Goal: Task Accomplishment & Management: Use online tool/utility

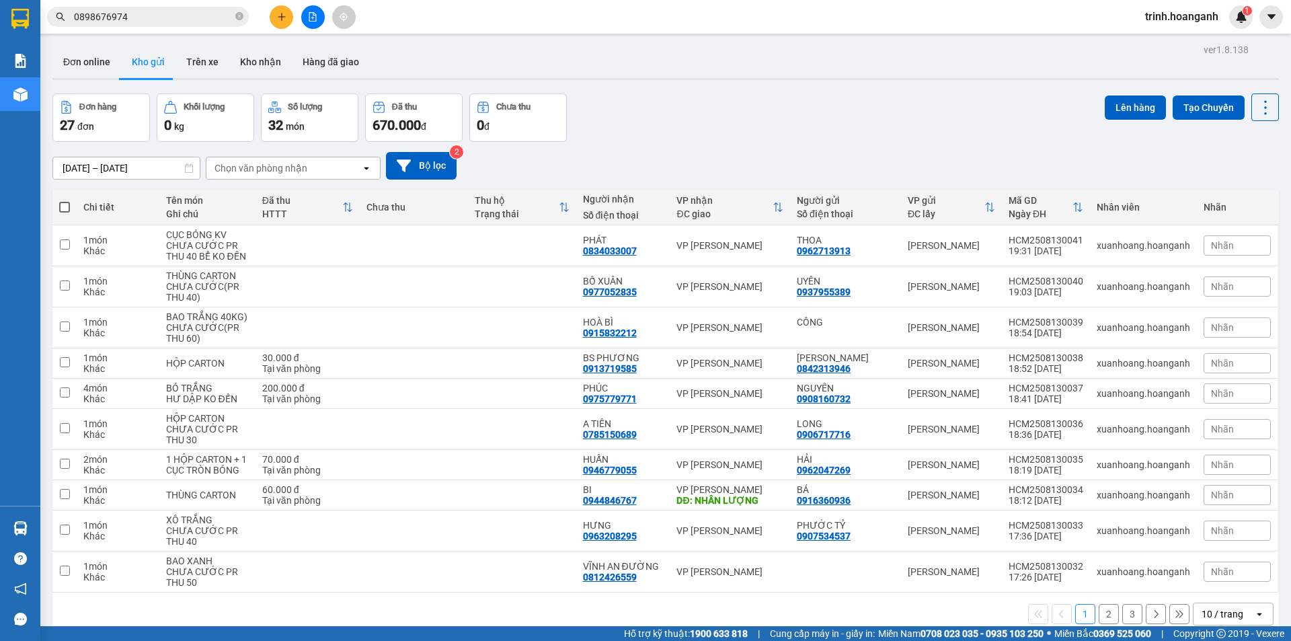
scroll to position [62, 0]
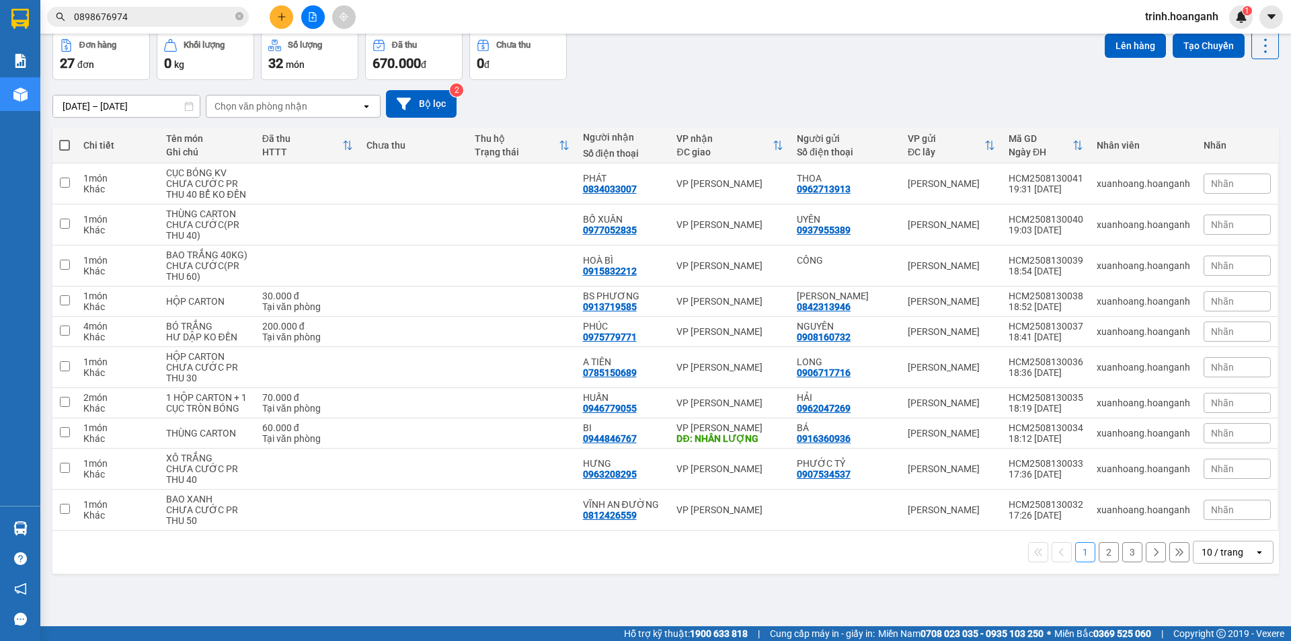
click at [313, 20] on icon "file-add" at bounding box center [312, 16] width 9 height 9
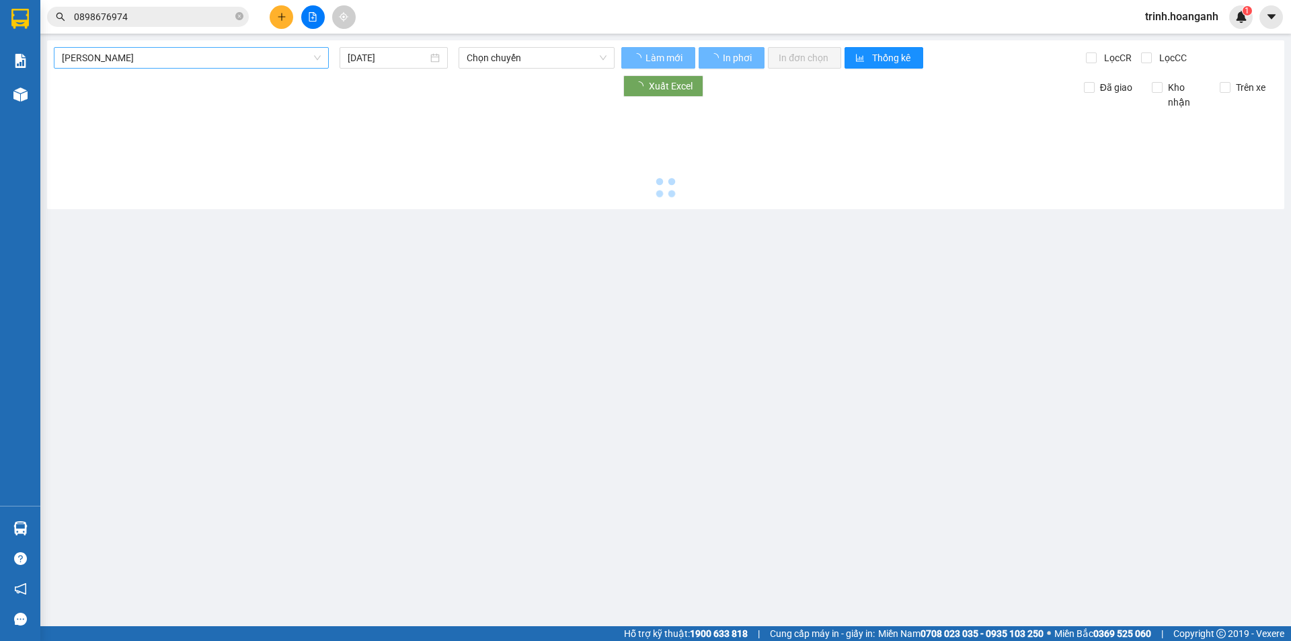
click at [241, 58] on span "[PERSON_NAME]" at bounding box center [191, 58] width 259 height 20
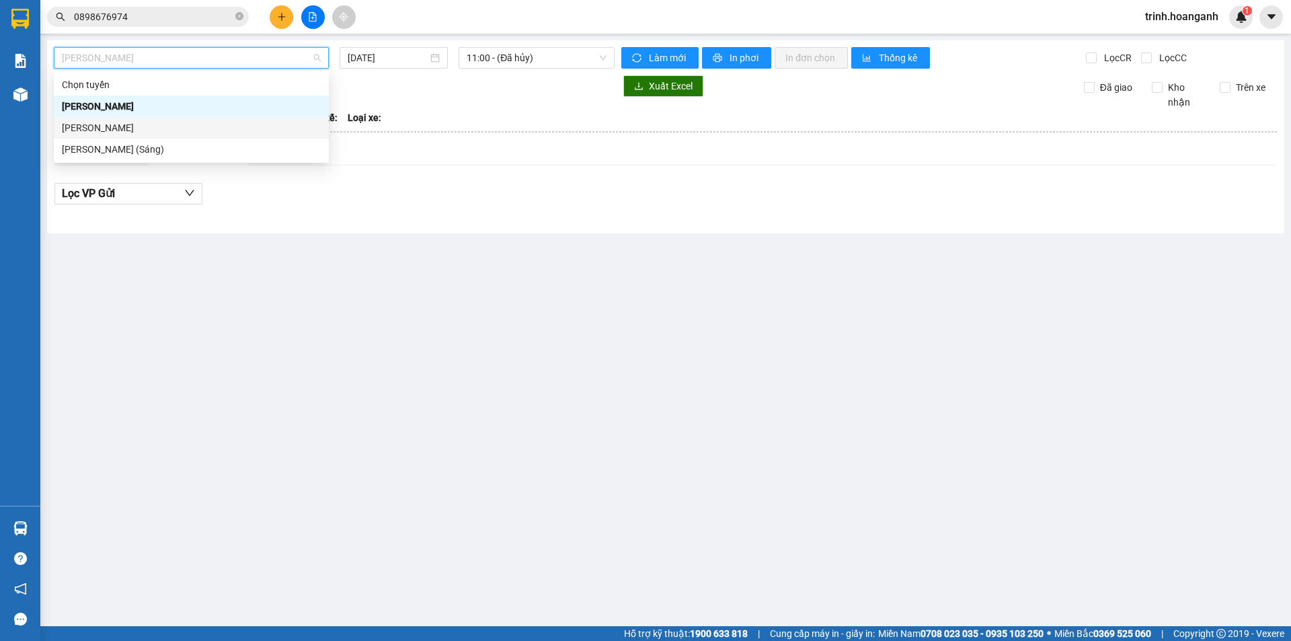
click at [252, 122] on div "[PERSON_NAME]" at bounding box center [191, 127] width 259 height 15
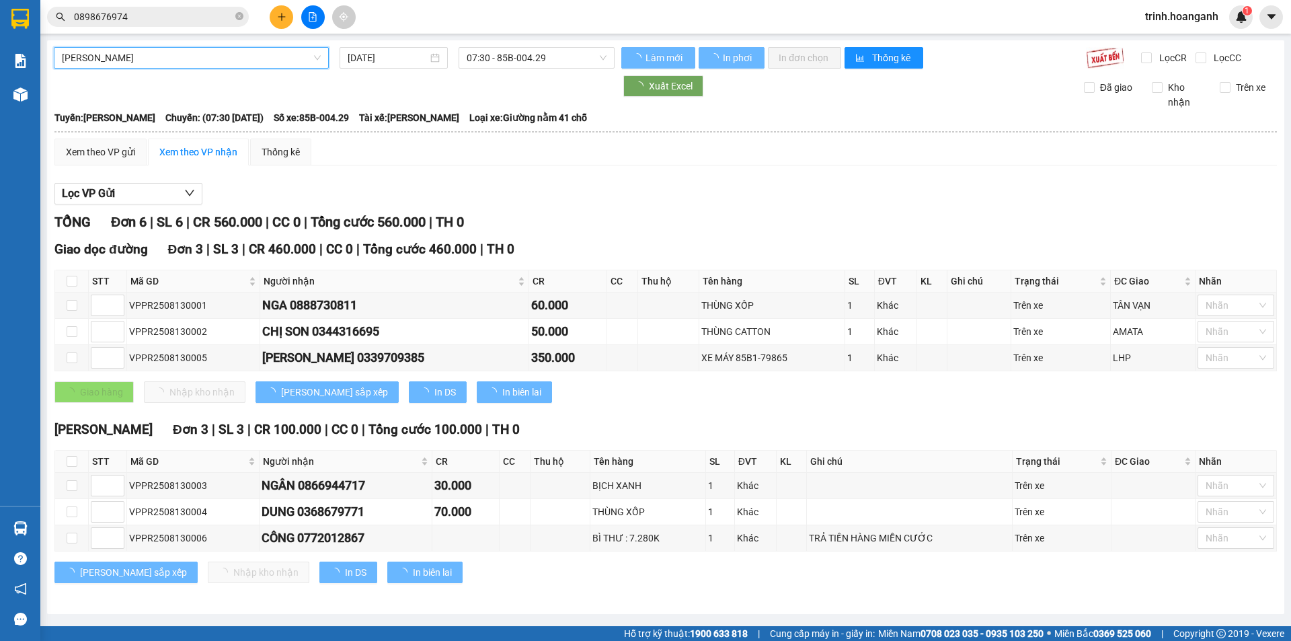
click at [401, 61] on input "[DATE]" at bounding box center [388, 57] width 80 height 15
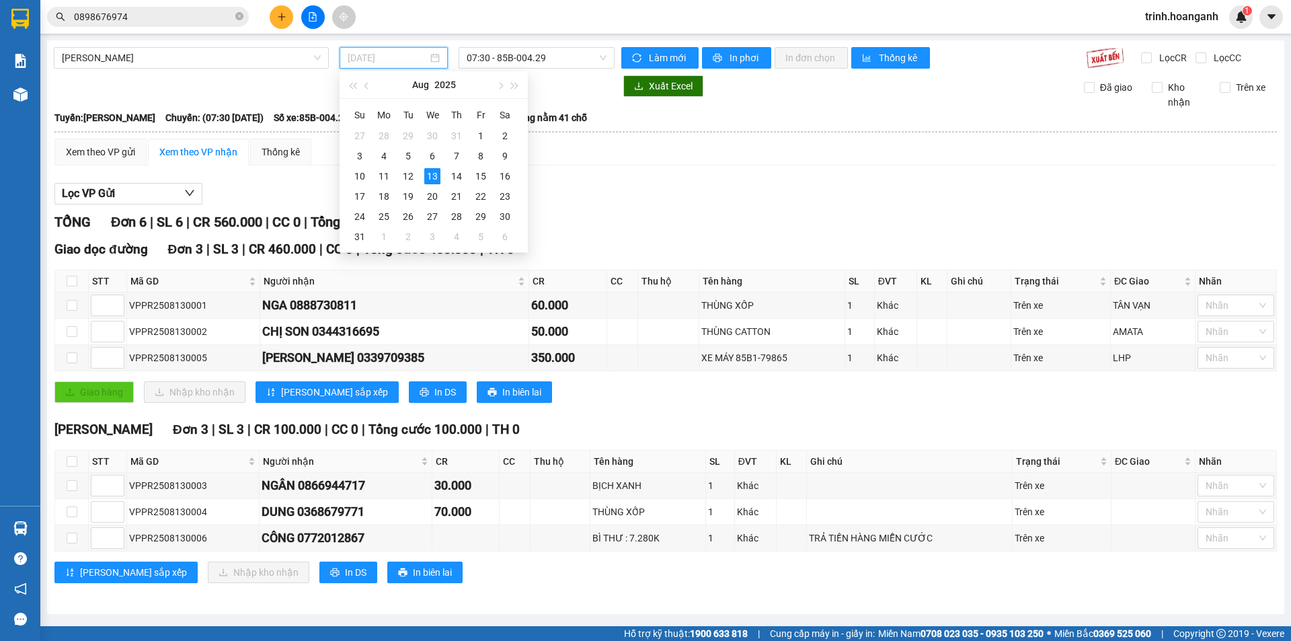
type input "[DATE]"
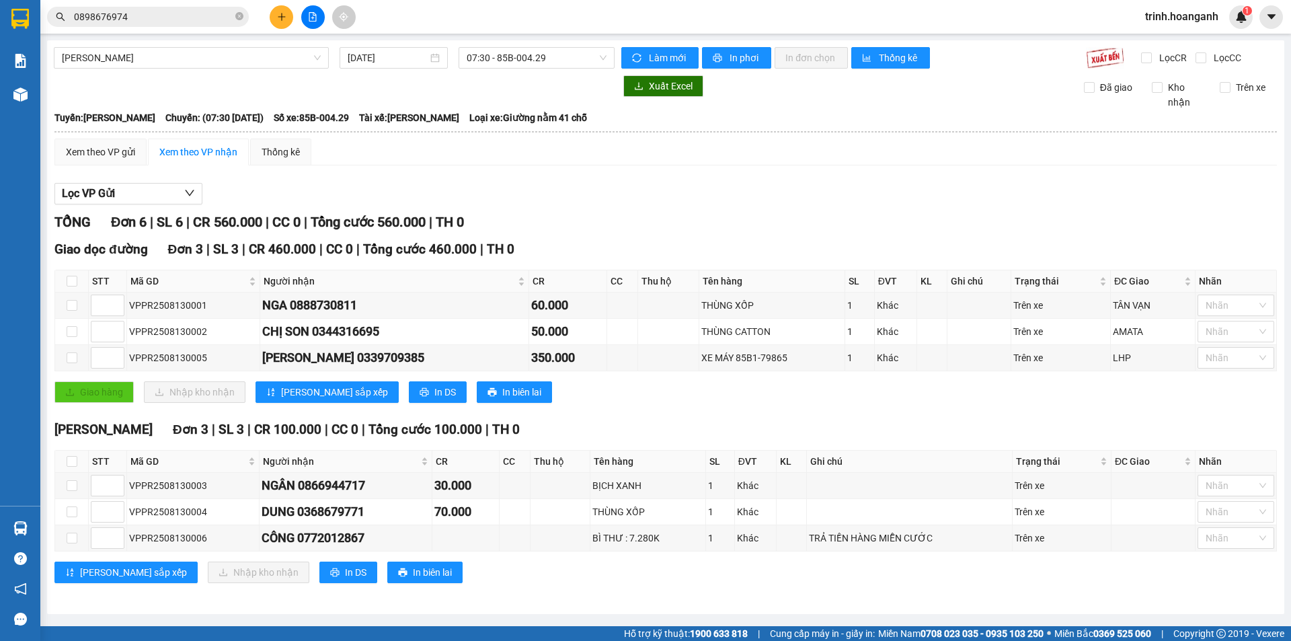
click at [613, 210] on div "Lọc VP Gửi TỔNG Đơn 6 | SL 6 | CR 560.000 | CC 0 | Tổng cước 560.000 | TH 0 Gi…" at bounding box center [665, 388] width 1222 height 424
click at [713, 50] on button "In phơi" at bounding box center [736, 58] width 69 height 22
click at [580, 56] on span "07:30 - 85B-004.29" at bounding box center [537, 58] width 140 height 20
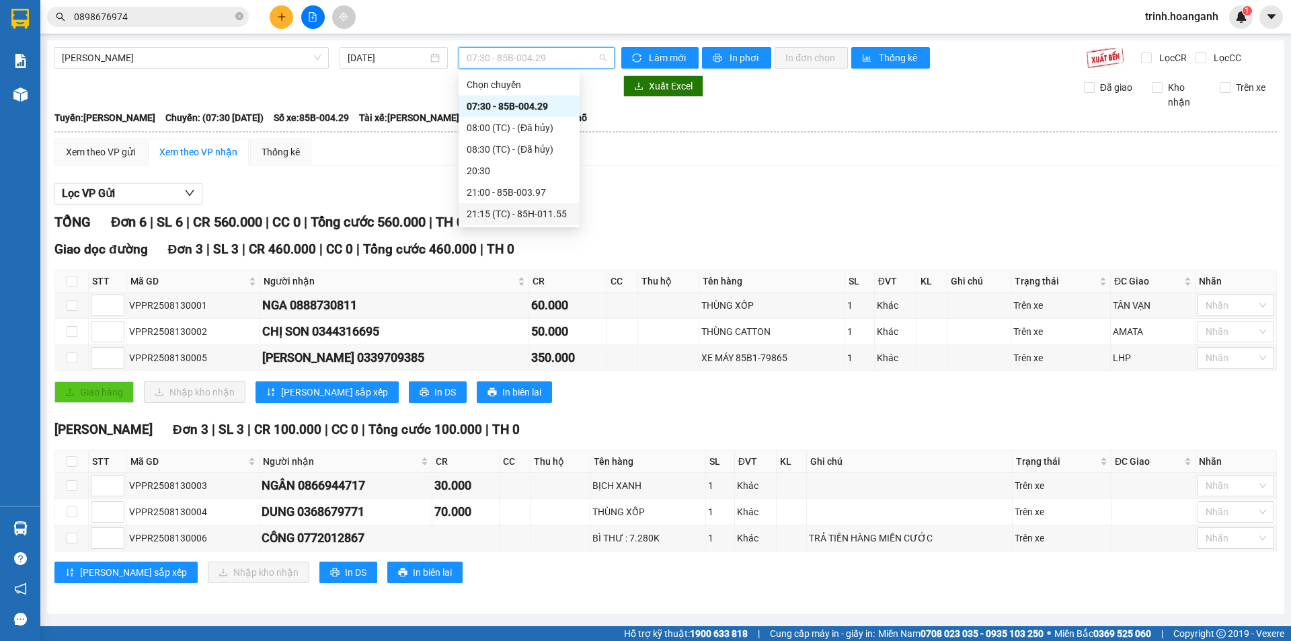
click at [549, 212] on div "21:15 (TC) - 85H-011.55" at bounding box center [519, 213] width 105 height 15
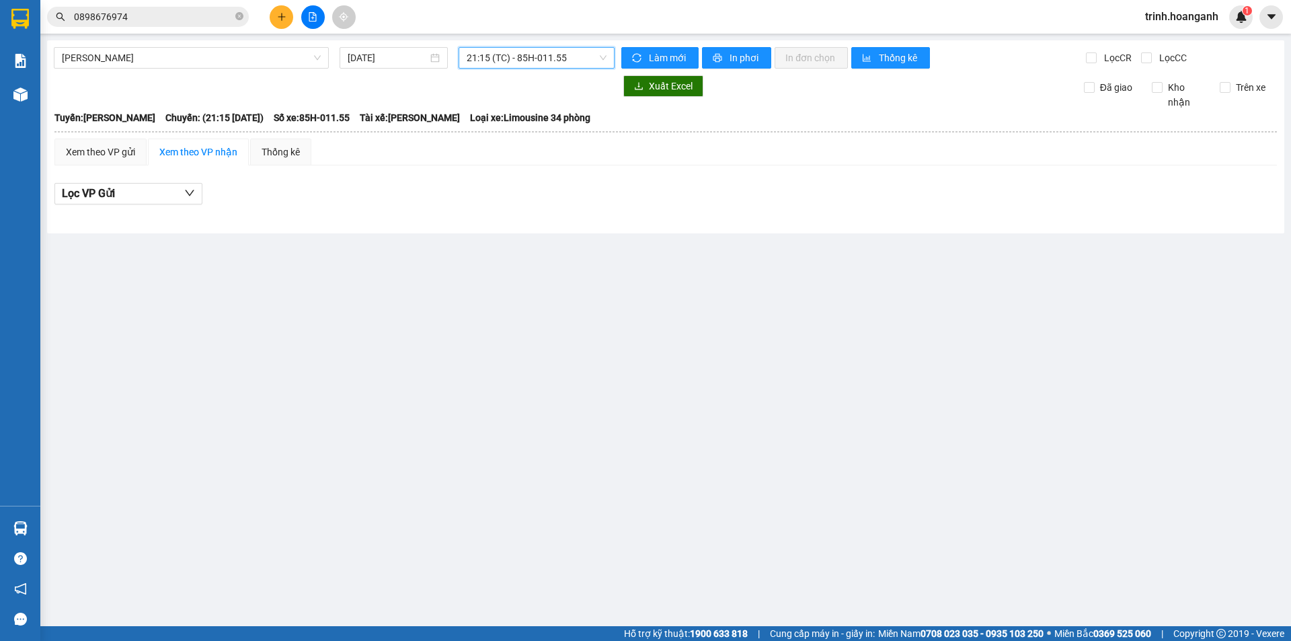
click at [530, 63] on span "21:15 (TC) - 85H-011.55" at bounding box center [537, 58] width 140 height 20
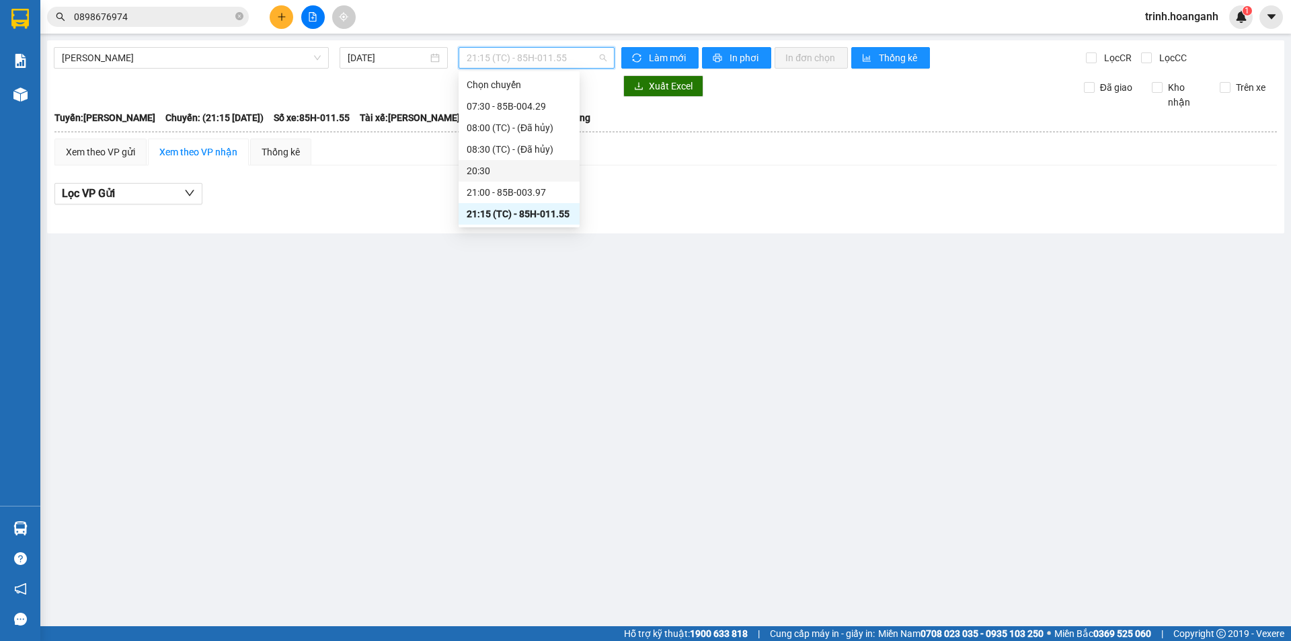
click at [535, 180] on div "20:30" at bounding box center [519, 171] width 121 height 22
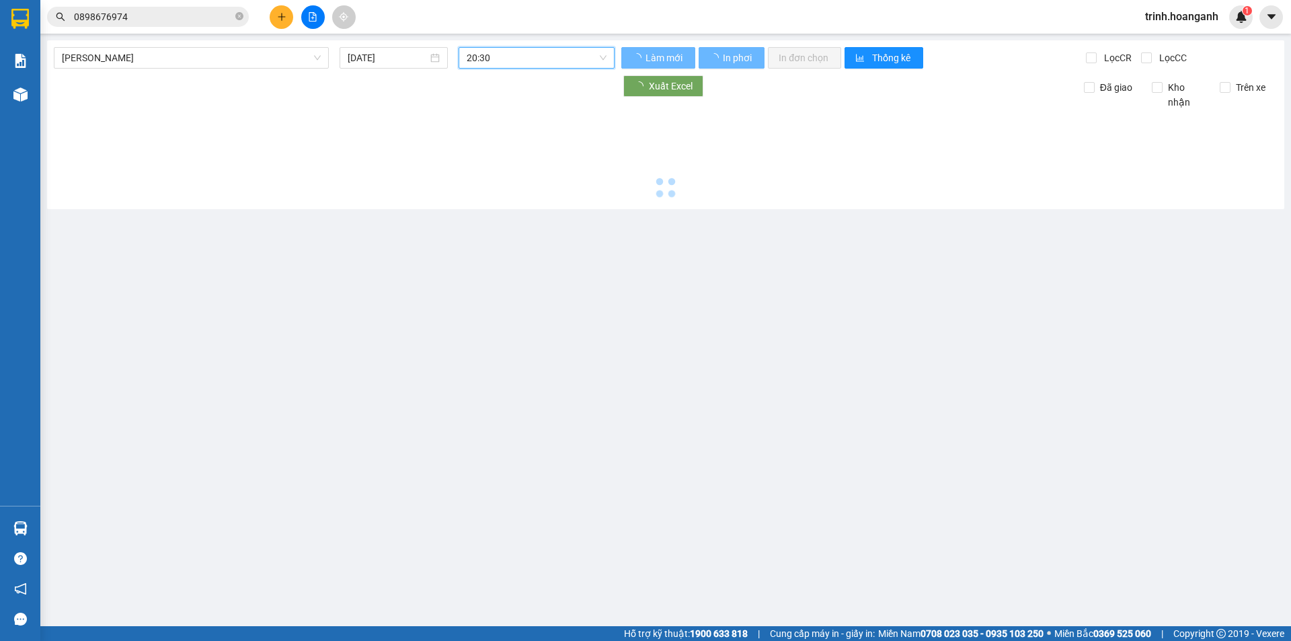
click at [566, 65] on span "20:30" at bounding box center [537, 58] width 140 height 20
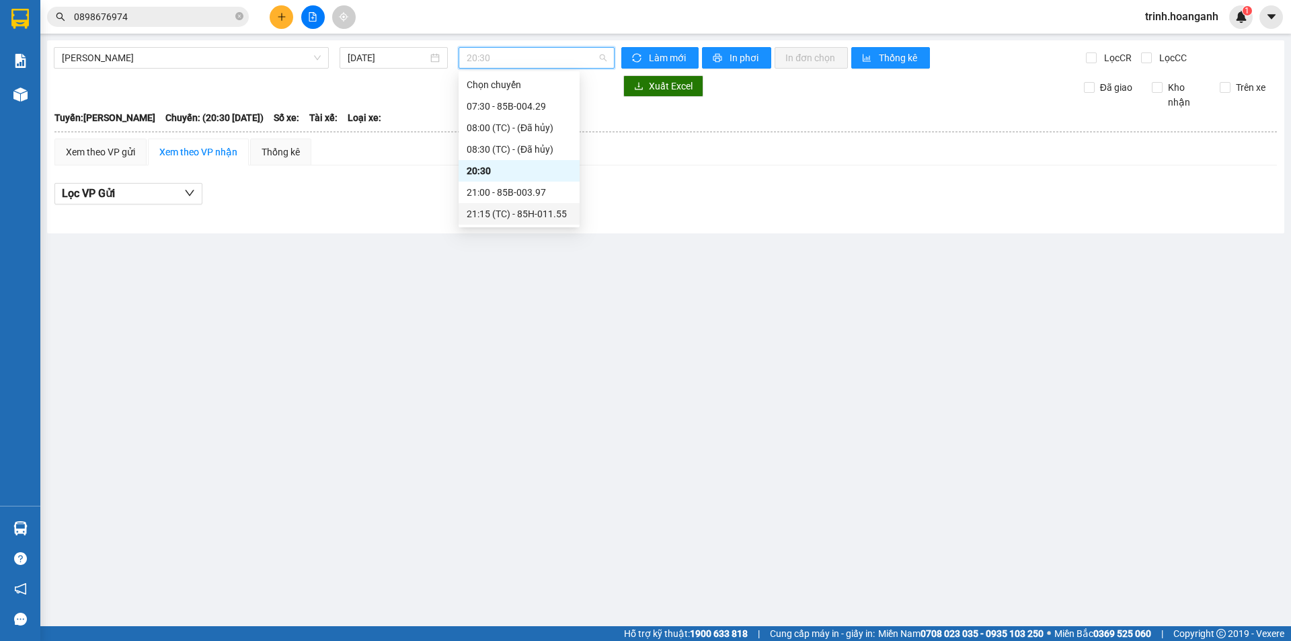
click at [574, 219] on div "21:15 (TC) - 85H-011.55" at bounding box center [519, 214] width 121 height 22
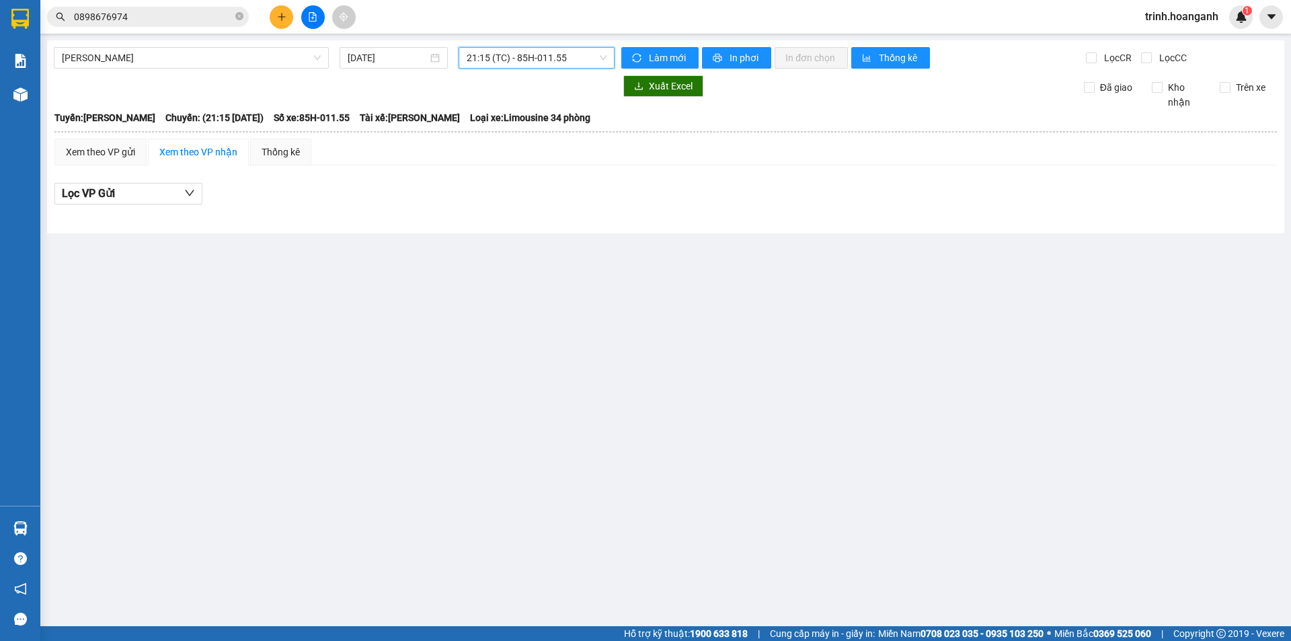
click at [562, 61] on span "21:15 (TC) - 85H-011.55" at bounding box center [537, 58] width 140 height 20
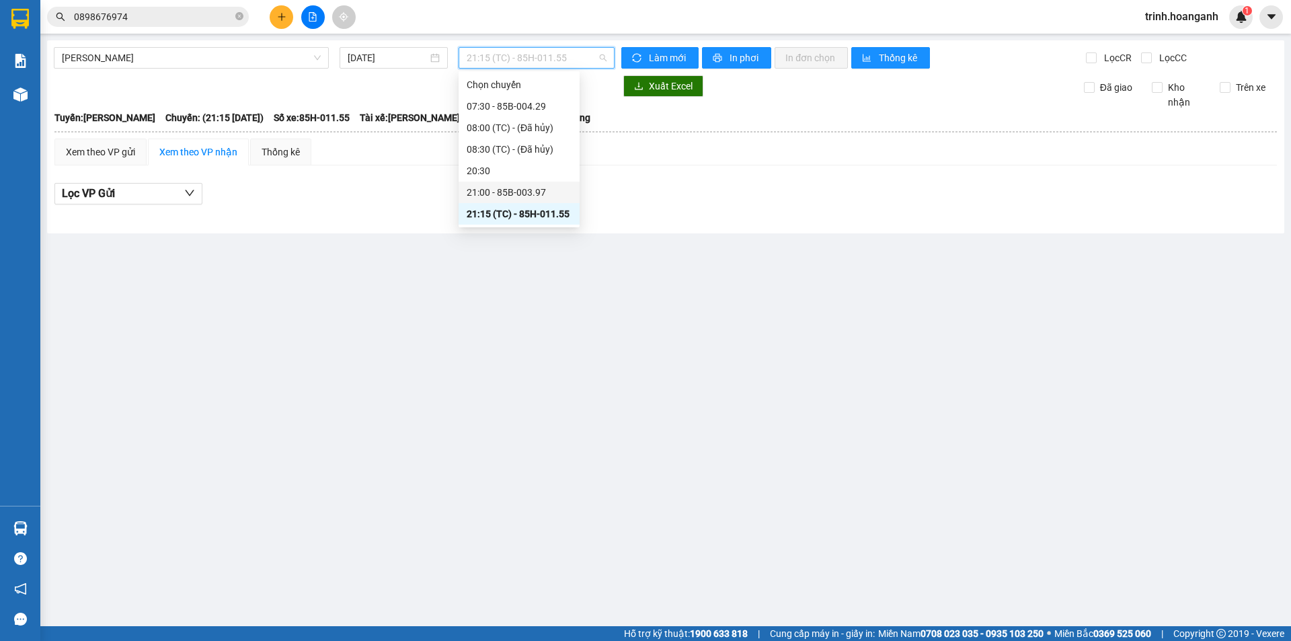
click at [519, 185] on div "21:00 - 85B-003.97" at bounding box center [519, 192] width 105 height 15
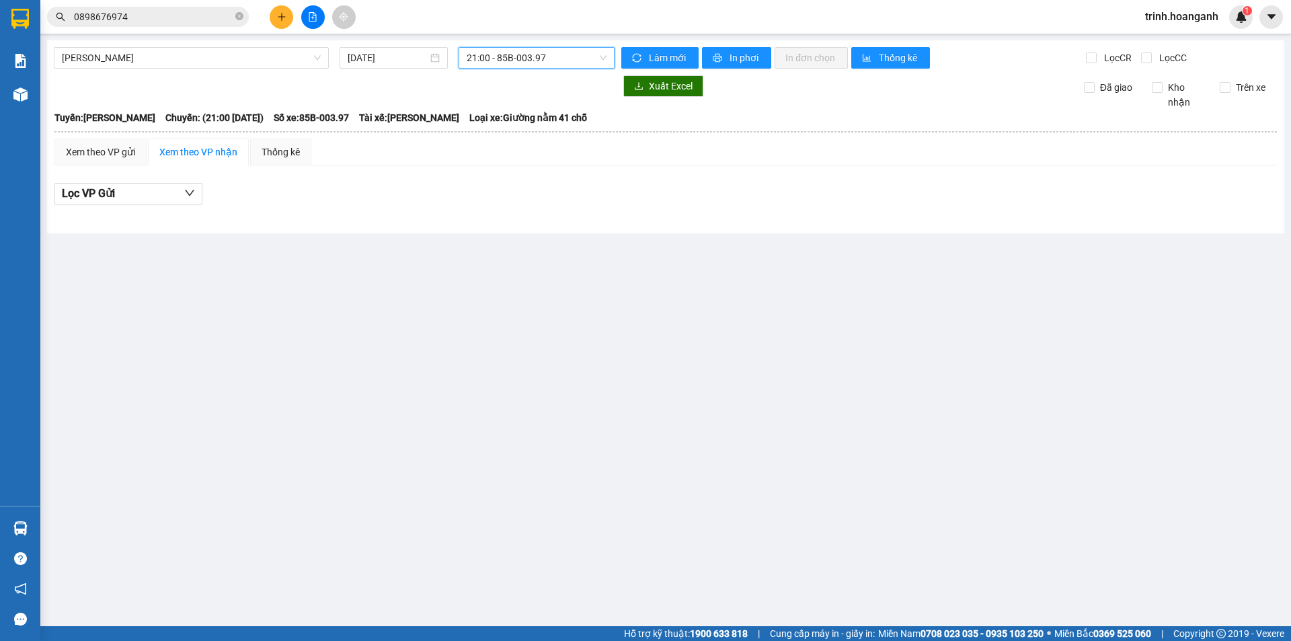
click at [562, 51] on span "21:00 - 85B-003.97" at bounding box center [537, 58] width 140 height 20
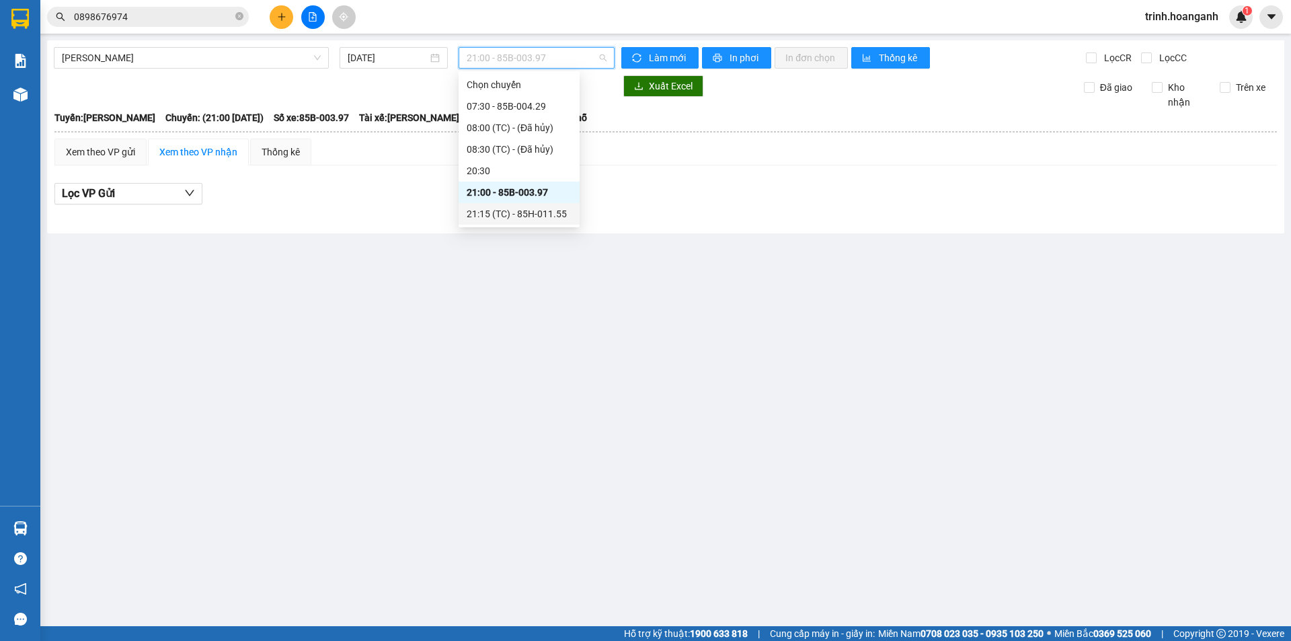
click at [533, 208] on div "21:15 (TC) - 85H-011.55" at bounding box center [519, 213] width 105 height 15
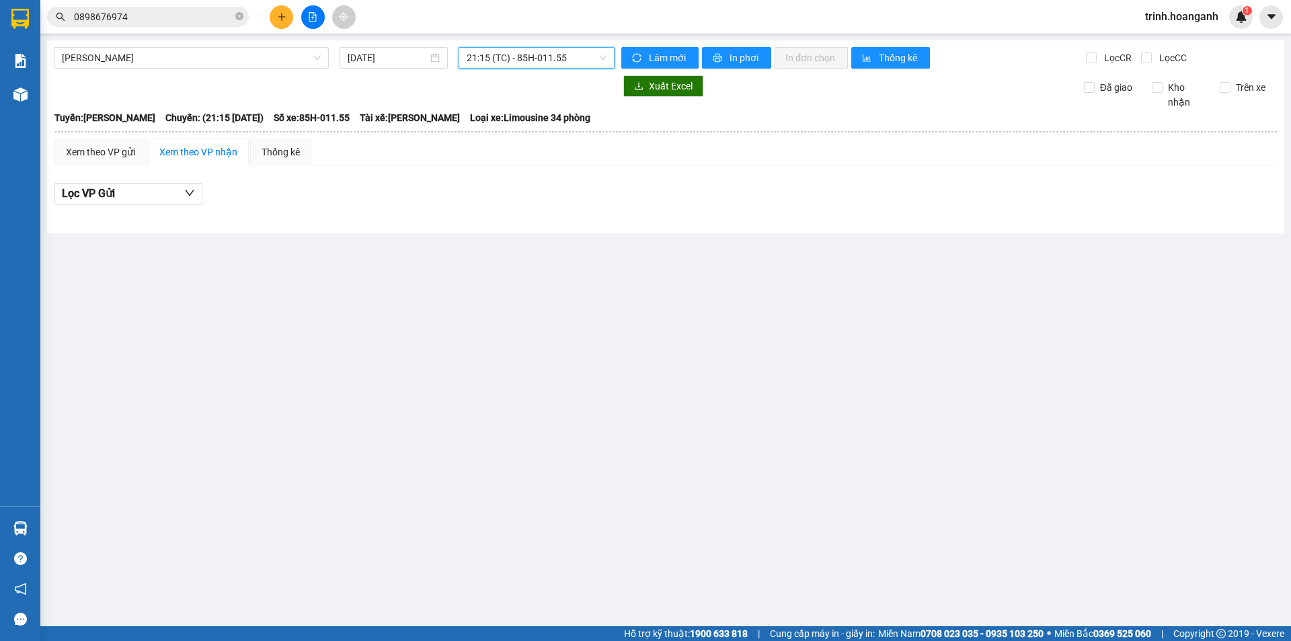
drag, startPoint x: 557, startPoint y: 42, endPoint x: 521, endPoint y: 68, distance: 44.2
click at [549, 45] on div "[PERSON_NAME] [DATE] 21:15 21:15 (TC) - 85H-011.55 Làm mới In phơi In đơn chọn …" at bounding box center [665, 136] width 1237 height 193
click at [522, 56] on span "21:15 (TC) - 85H-011.55" at bounding box center [537, 58] width 140 height 20
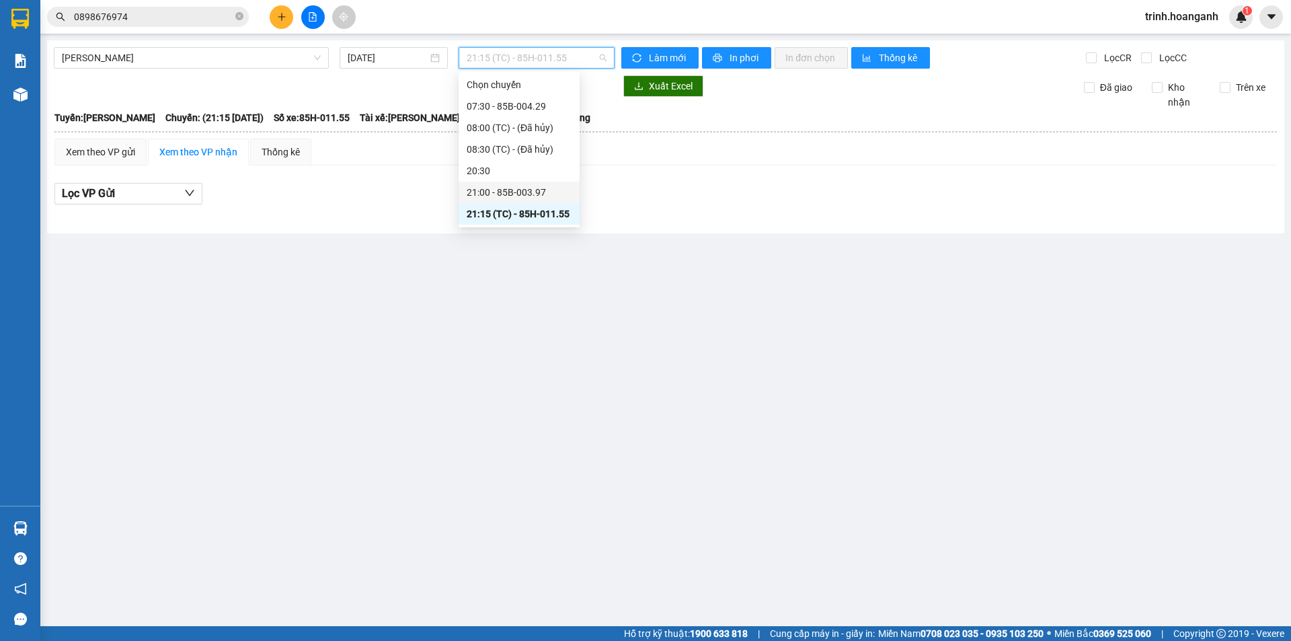
click at [527, 188] on div "21:00 - 85B-003.97" at bounding box center [519, 192] width 105 height 15
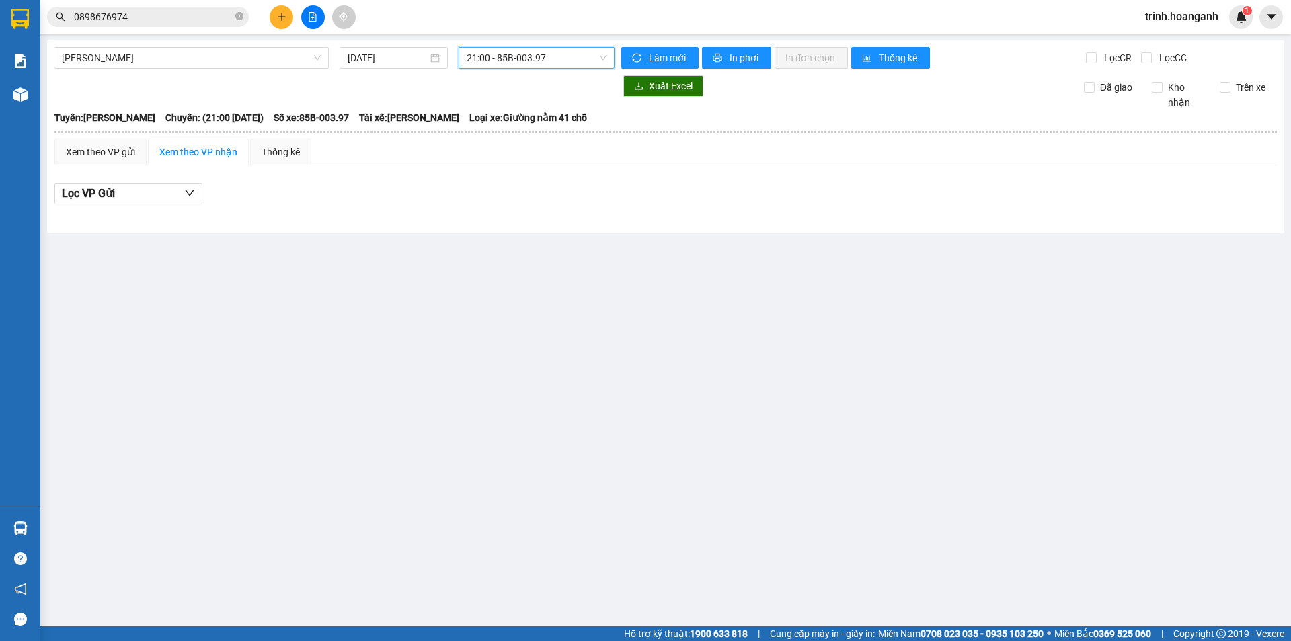
click at [545, 65] on span "21:00 - 85B-003.97" at bounding box center [537, 58] width 140 height 20
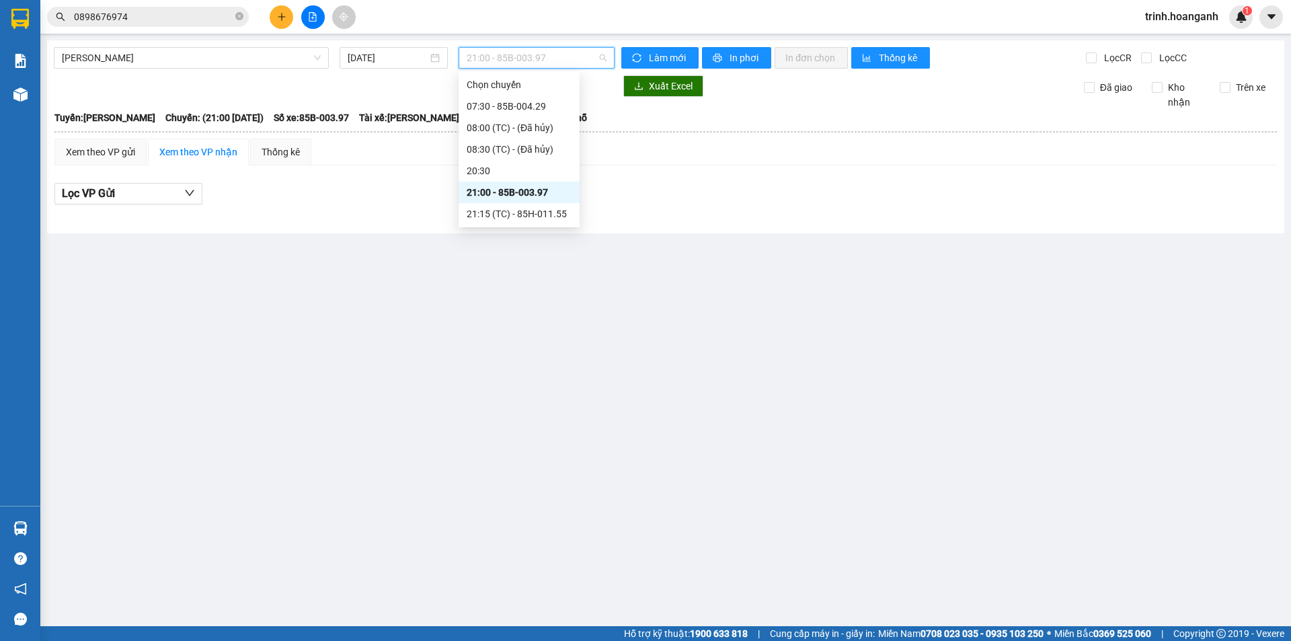
click at [527, 215] on div "21:15 (TC) - 85H-011.55" at bounding box center [519, 213] width 105 height 15
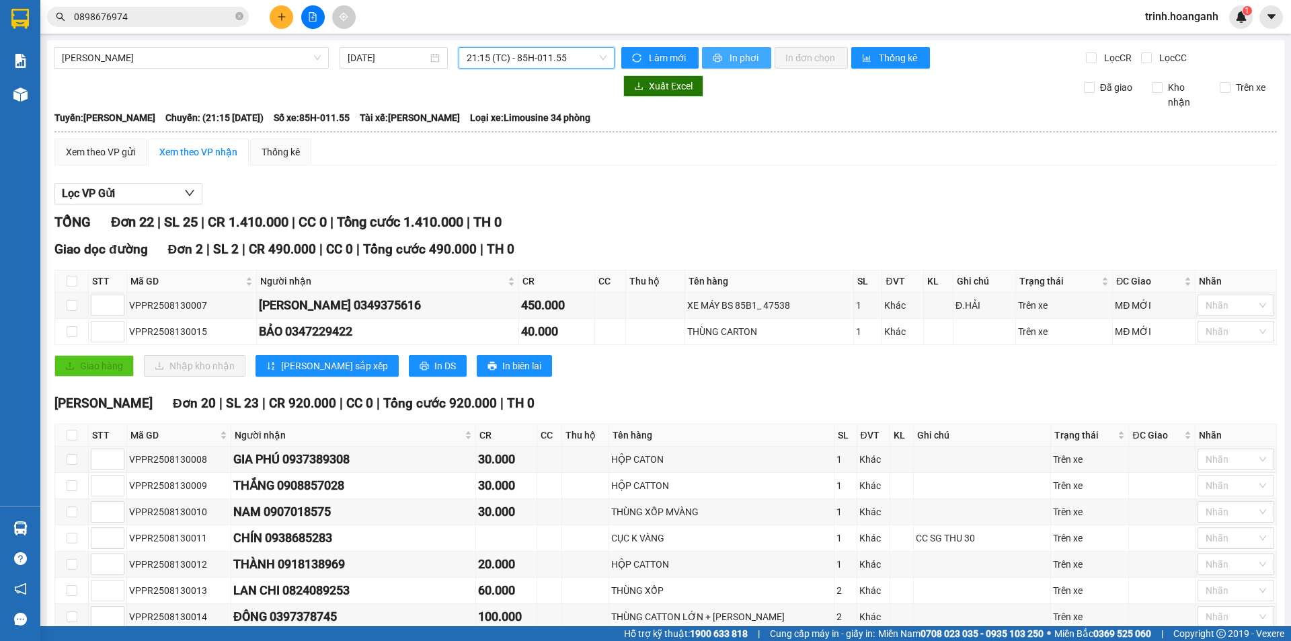
click at [717, 55] on span "printer" at bounding box center [718, 58] width 11 height 11
click at [1144, 11] on span "trinh.hoanganh" at bounding box center [1181, 16] width 95 height 17
click at [1153, 39] on li "Đăng xuất" at bounding box center [1181, 42] width 96 height 22
